Goal: Task Accomplishment & Management: Use online tool/utility

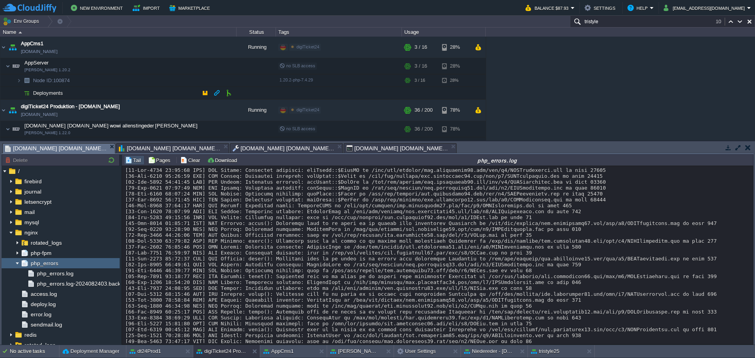
scroll to position [26, 0]
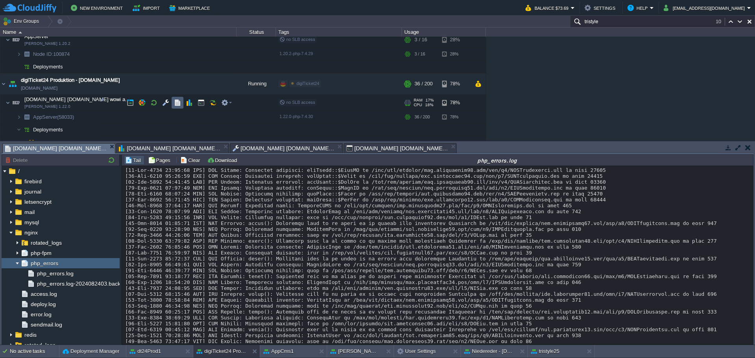
click at [176, 104] on button "button" at bounding box center [177, 102] width 7 height 7
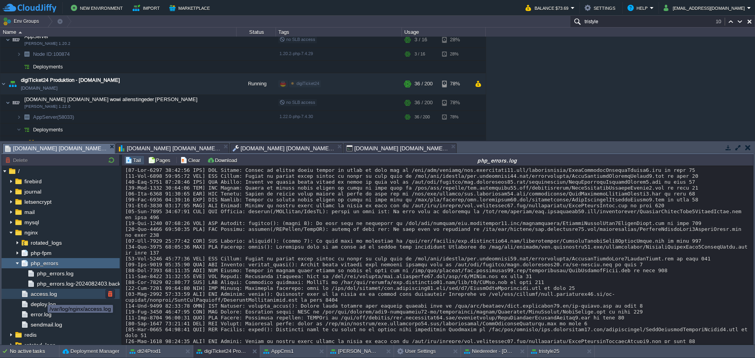
click at [42, 296] on span "access.log" at bounding box center [43, 293] width 29 height 7
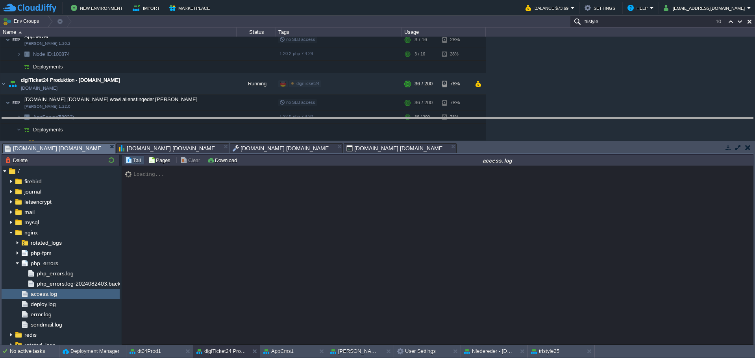
drag, startPoint x: 467, startPoint y: 152, endPoint x: 460, endPoint y: 120, distance: 32.6
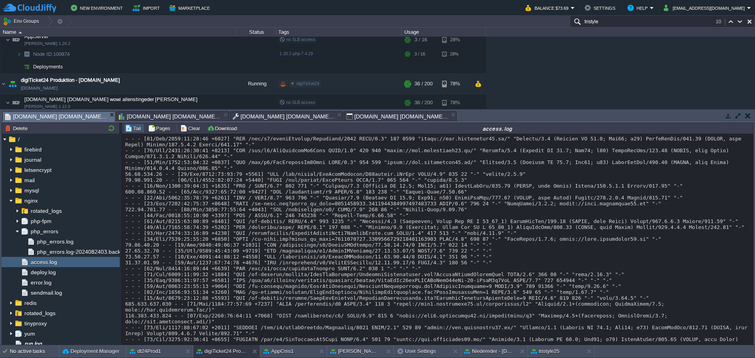
scroll to position [6359, 0]
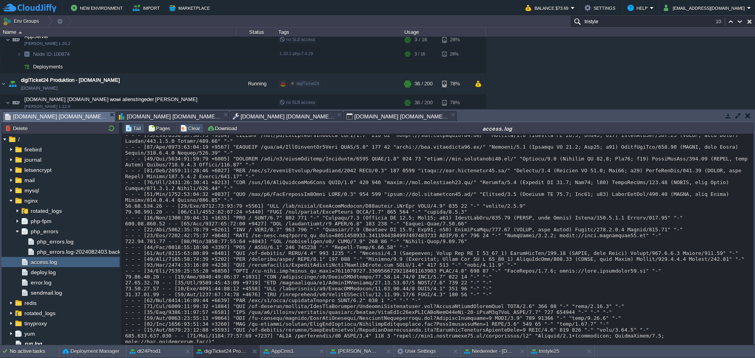
click at [185, 129] on button "Clear" at bounding box center [191, 128] width 22 height 7
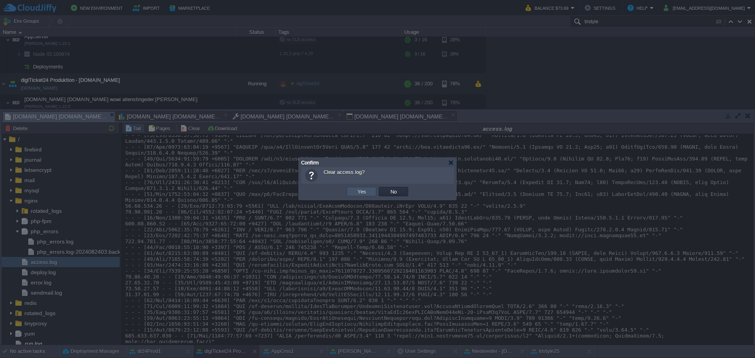
click at [360, 194] on button "Yes" at bounding box center [361, 191] width 13 height 7
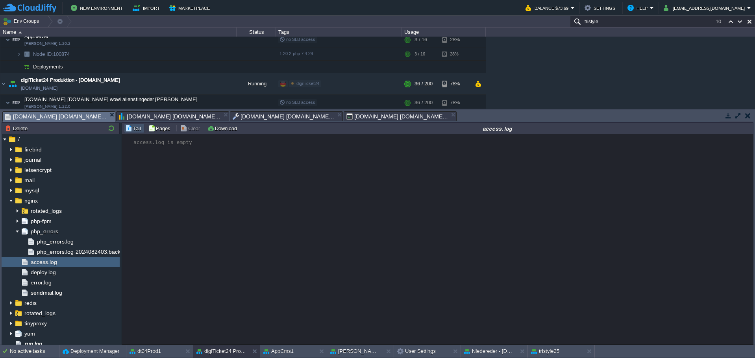
scroll to position [0, 0]
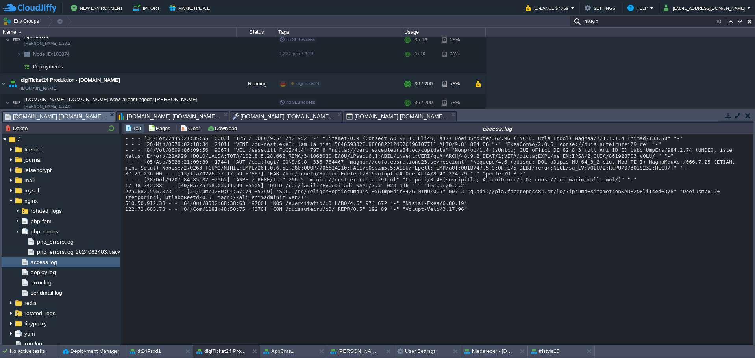
click at [312, 180] on div at bounding box center [437, 173] width 624 height 77
copy div "GetScanOptions"
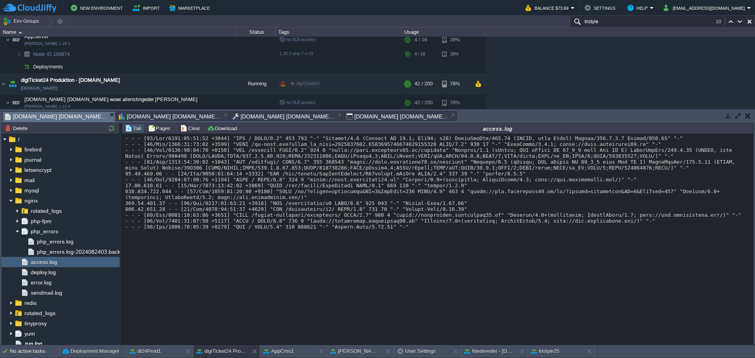
click at [293, 245] on div "Loading..." at bounding box center [437, 239] width 631 height 210
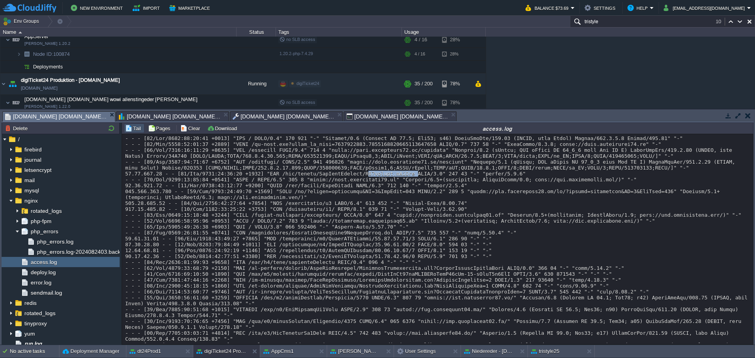
drag, startPoint x: 344, startPoint y: 181, endPoint x: 389, endPoint y: 181, distance: 44.9
drag, startPoint x: 306, startPoint y: 192, endPoint x: 332, endPoint y: 191, distance: 26.4
copy div "ScanTicket"
